Goal: Task Accomplishment & Management: Complete application form

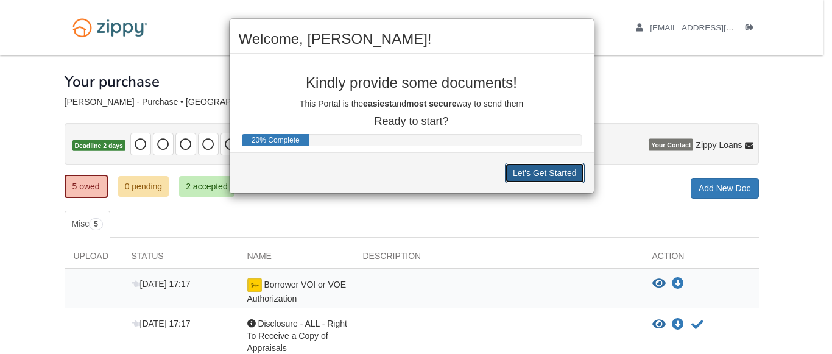
click at [527, 172] on button "Let's Get Started" at bounding box center [545, 173] width 80 height 21
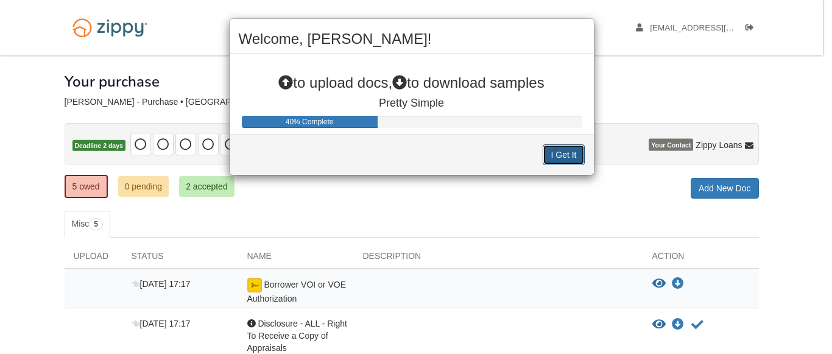
click at [563, 153] on button "I Get It" at bounding box center [563, 154] width 41 height 21
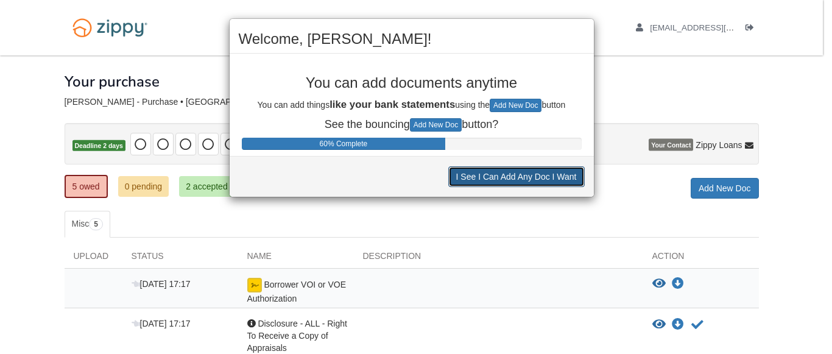
click at [507, 173] on button "I See I Can Add Any Doc I Want" at bounding box center [516, 176] width 136 height 21
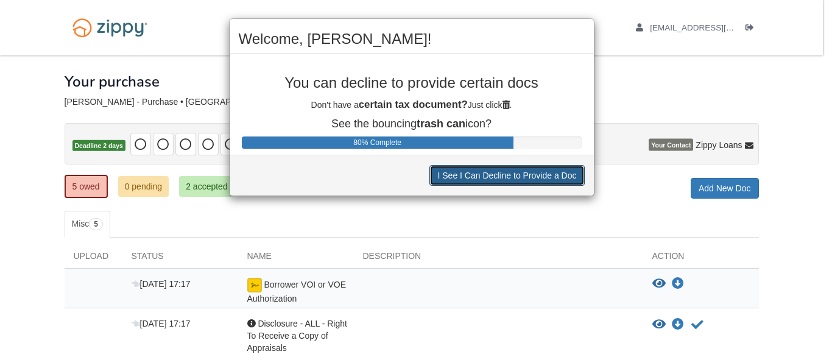
click at [507, 173] on button "I See I Can Decline to Provide a Doc" at bounding box center [506, 175] width 155 height 21
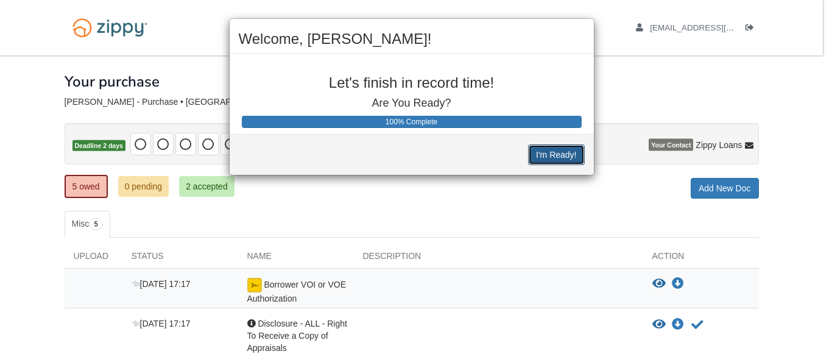
click at [553, 148] on button "I'm Ready!" at bounding box center [556, 154] width 56 height 21
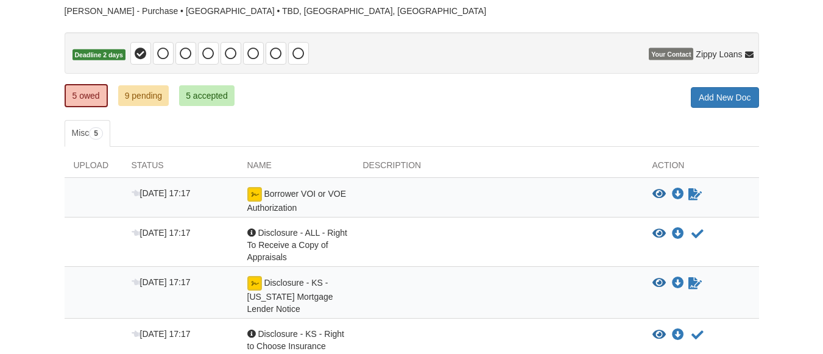
scroll to position [94, 0]
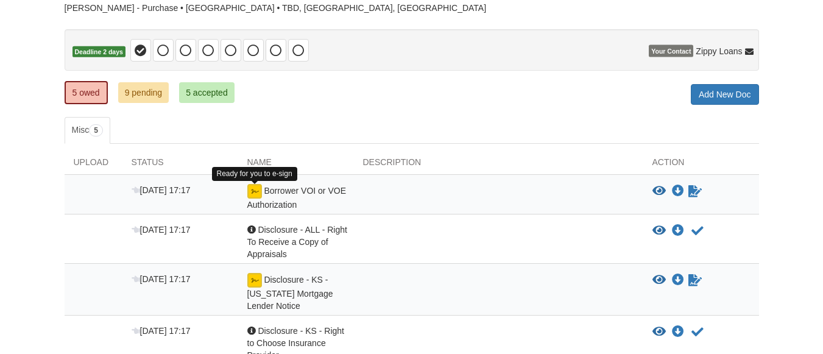
click at [261, 191] on img at bounding box center [254, 191] width 15 height 15
click at [253, 186] on img at bounding box center [254, 191] width 15 height 15
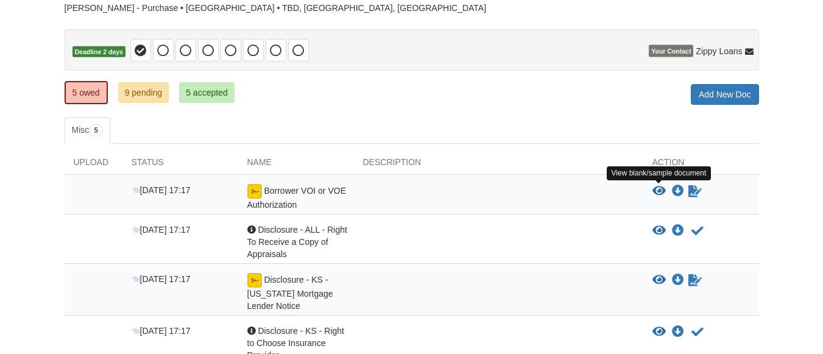
click at [661, 185] on icon "View Borrower VOI or VOE Authorization" at bounding box center [658, 191] width 13 height 12
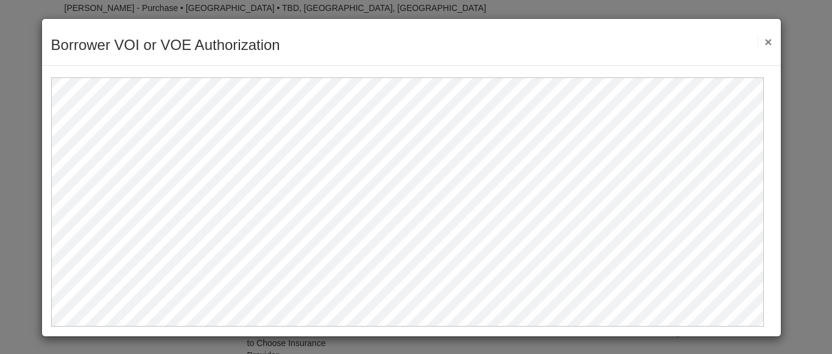
click at [759, 44] on button "×" at bounding box center [765, 41] width 14 height 13
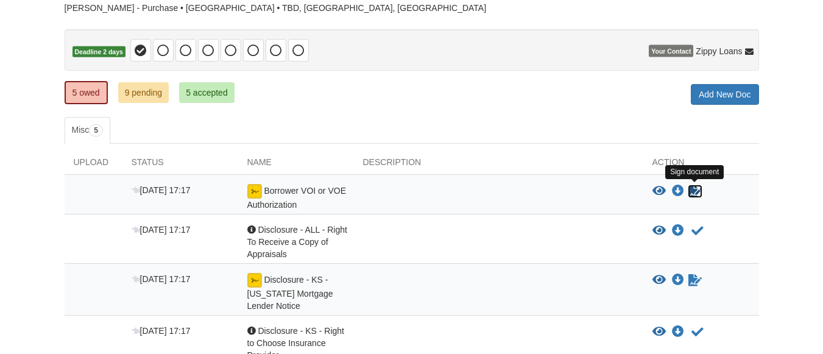
click at [694, 185] on icon "Sign Form" at bounding box center [694, 191] width 13 height 12
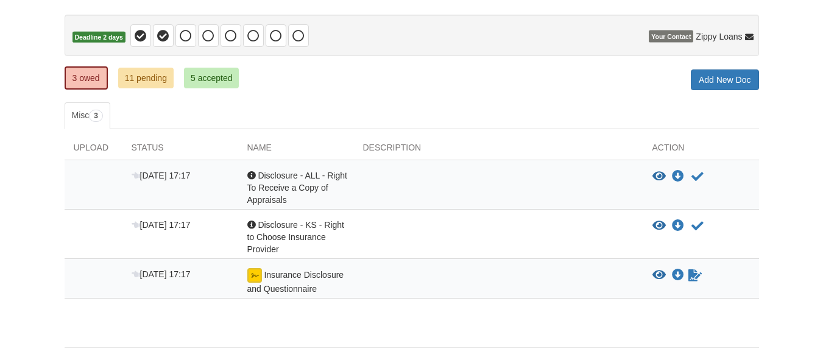
scroll to position [107, 0]
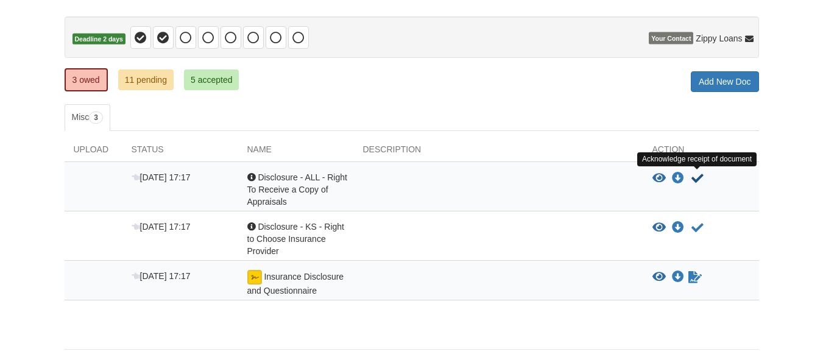
click at [695, 177] on icon "Acknowledge receipt of document" at bounding box center [697, 178] width 12 height 12
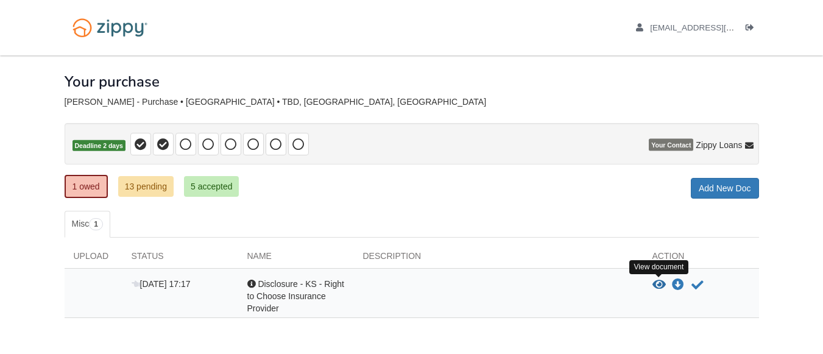
click at [655, 287] on icon "View Disclosure - KS - Right to Choose Insurance Provider" at bounding box center [658, 285] width 13 height 12
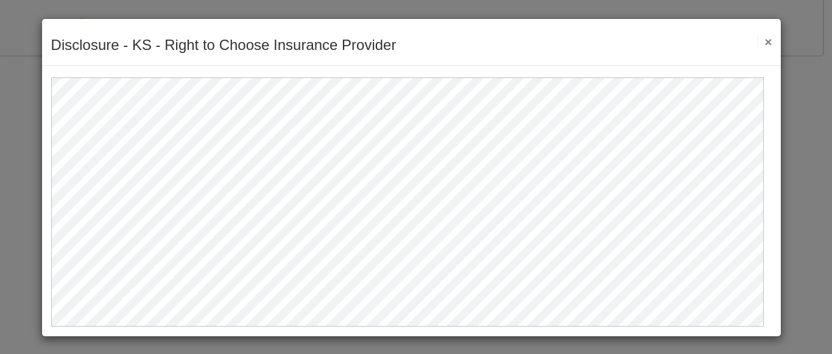
click at [763, 36] on button "×" at bounding box center [765, 41] width 14 height 13
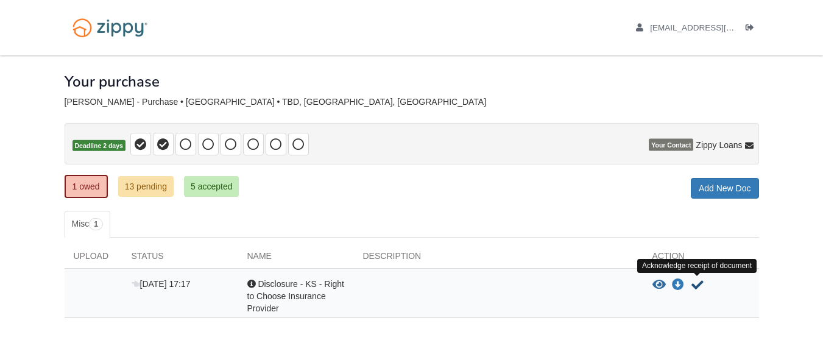
click at [699, 283] on icon "Acknowledge receipt of document" at bounding box center [697, 285] width 12 height 12
